Goal: Information Seeking & Learning: Learn about a topic

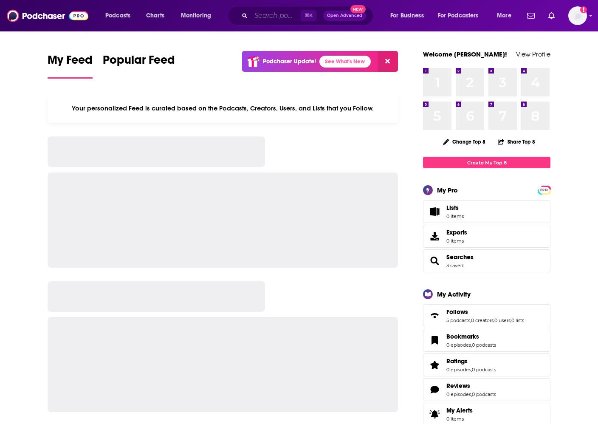
click at [264, 21] on input "Search podcasts, credits, & more..." at bounding box center [276, 16] width 50 height 14
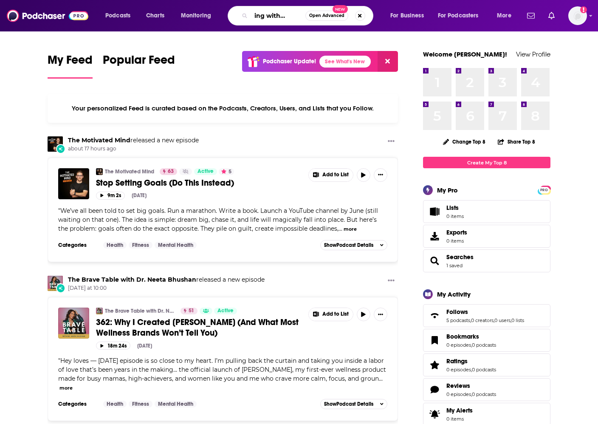
scroll to position [0, 20]
type input "reading with your kids"
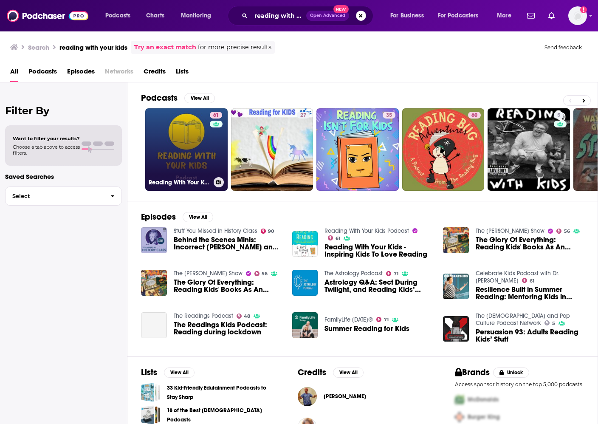
click at [209, 156] on link "61 Reading With Your Kids Podcast" at bounding box center [186, 149] width 82 height 82
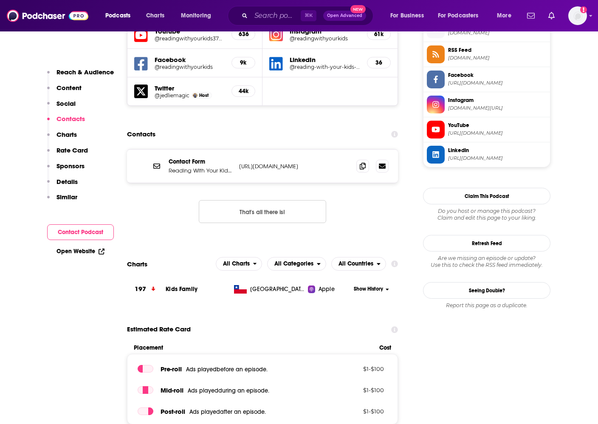
scroll to position [790, 0]
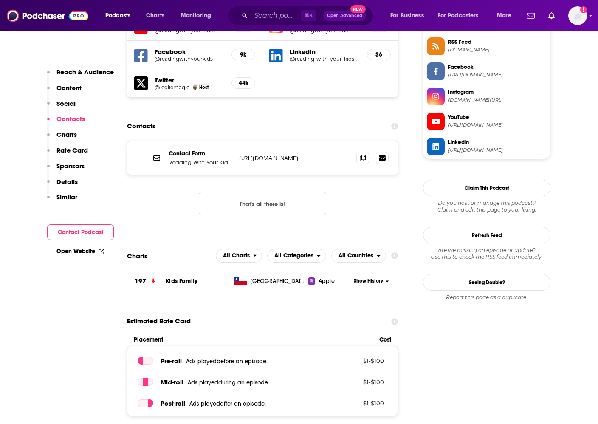
click at [381, 278] on span "Show History" at bounding box center [368, 281] width 29 height 7
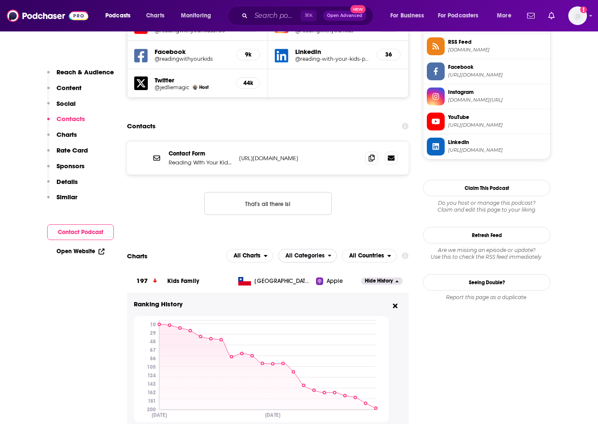
click at [319, 253] on span "All Categories" at bounding box center [305, 256] width 39 height 6
click at [367, 253] on span "All Countries" at bounding box center [366, 256] width 35 height 6
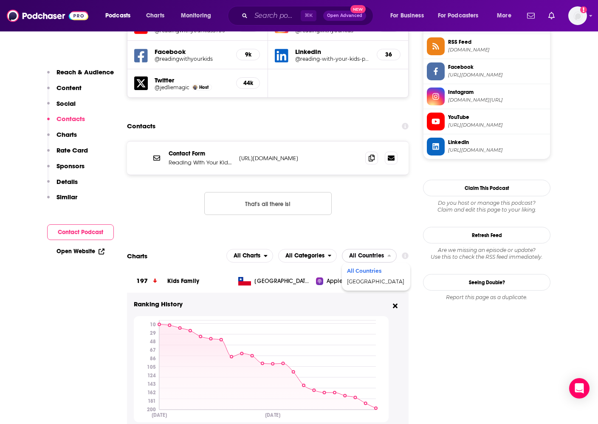
click at [369, 253] on span "All Countries" at bounding box center [366, 256] width 35 height 6
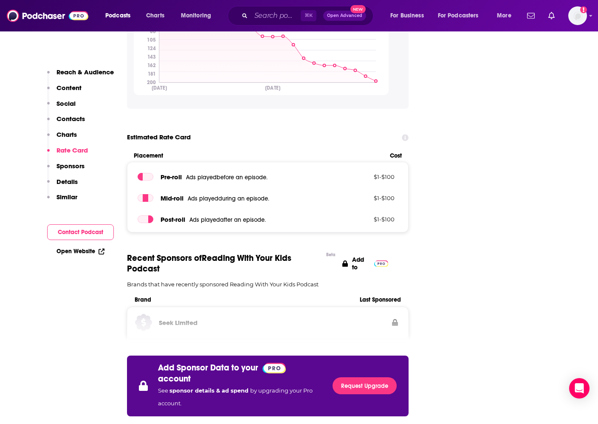
scroll to position [1144, 0]
